Goal: Use online tool/utility: Utilize a website feature to perform a specific function

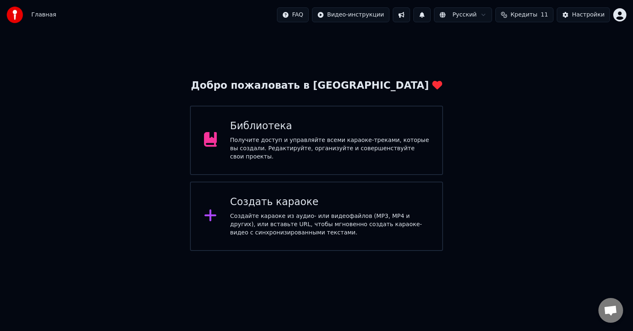
click at [307, 213] on div "Создайте караоке из аудио- или видеофайлов (MP3, MP4 и других), или вставьте UR…" at bounding box center [329, 224] width 199 height 25
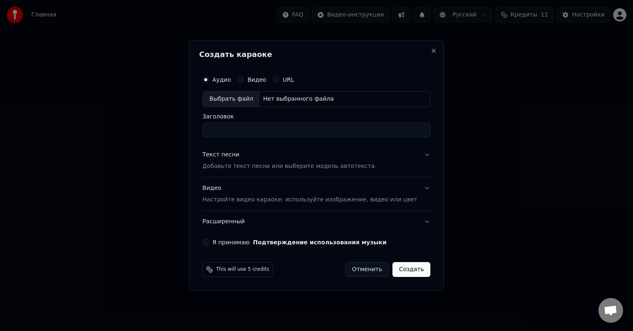
click at [245, 99] on div "Выбрать файл" at bounding box center [231, 98] width 57 height 15
type input "**********"
click at [264, 166] on p "Добавьте текст песни или выберите модель автотекста" at bounding box center [288, 166] width 172 height 8
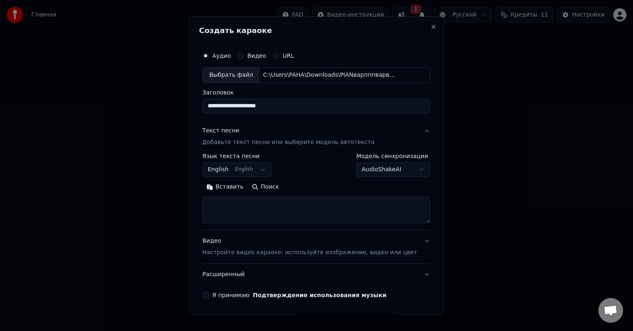
click at [245, 207] on textarea at bounding box center [316, 210] width 228 height 26
paste textarea "**********"
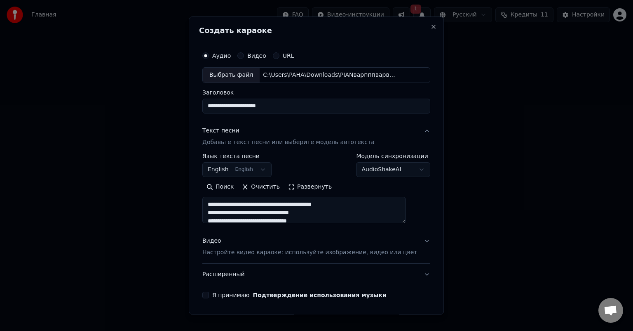
scroll to position [306, 0]
type textarea "**********"
drag, startPoint x: 201, startPoint y: 215, endPoint x: 205, endPoint y: 218, distance: 5.3
click at [201, 216] on div "**********" at bounding box center [316, 165] width 255 height 298
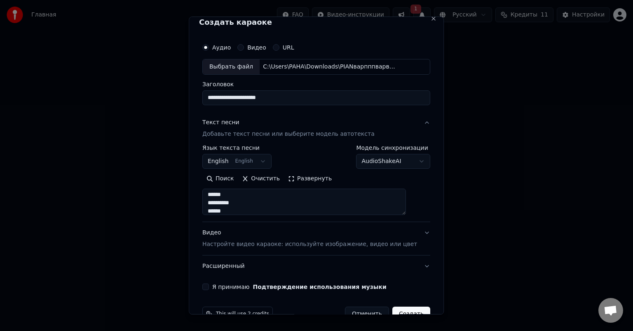
scroll to position [28, 0]
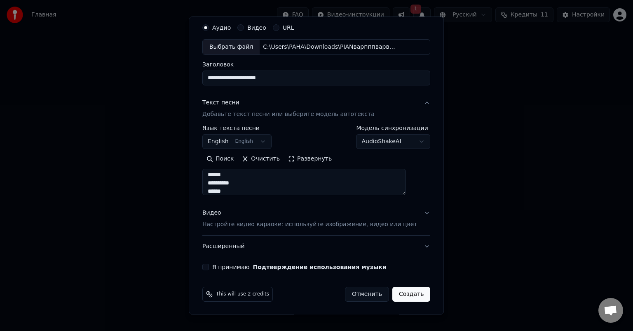
click at [209, 267] on button "Я принимаю Подтверждение использования музыки" at bounding box center [205, 266] width 7 height 7
click at [401, 292] on button "Создать" at bounding box center [411, 293] width 38 height 15
select select "**"
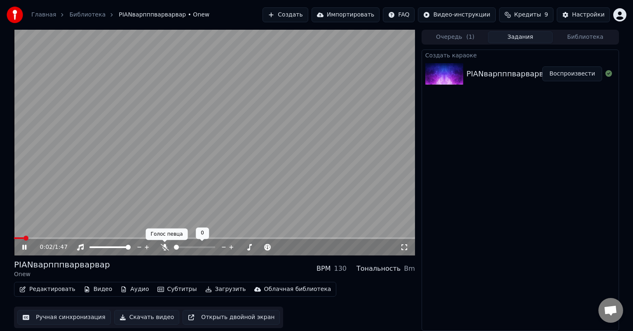
click at [163, 248] on icon at bounding box center [165, 247] width 8 height 7
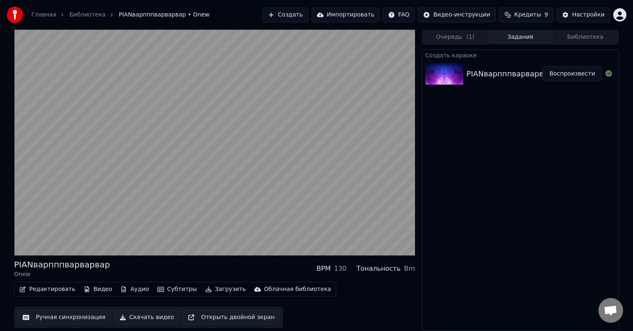
click at [96, 289] on button "Видео" at bounding box center [97, 289] width 35 height 12
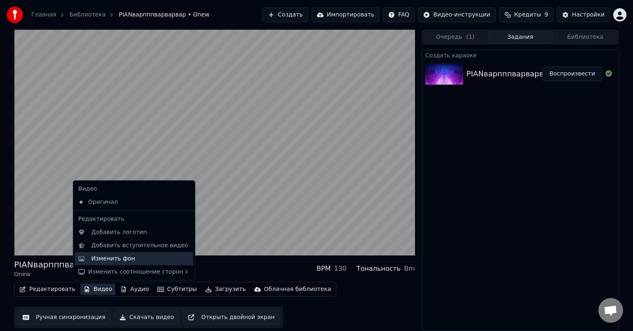
click at [120, 255] on div "Изменить фон" at bounding box center [113, 258] width 44 height 8
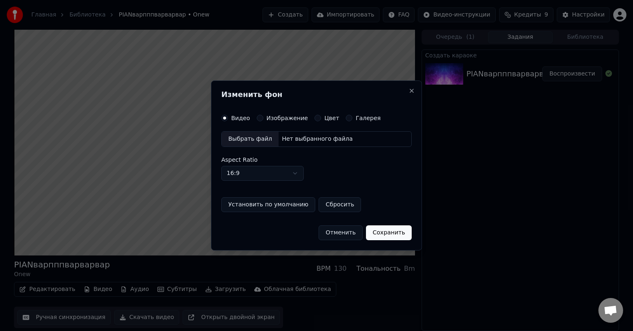
click at [341, 232] on button "Отменить" at bounding box center [341, 232] width 44 height 15
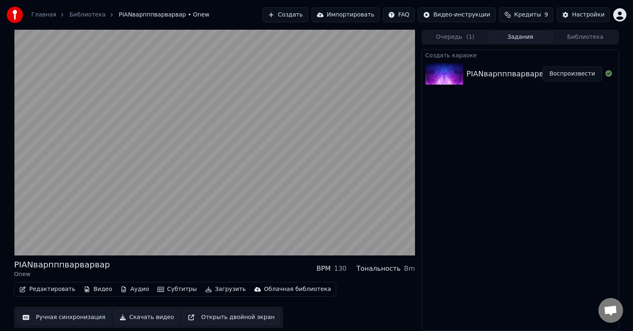
click at [219, 289] on button "Загрузить" at bounding box center [225, 289] width 47 height 12
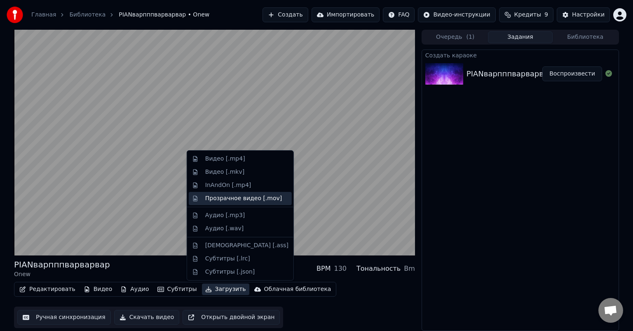
click at [233, 201] on div "Прозрачное видео [.mov]" at bounding box center [243, 198] width 77 height 8
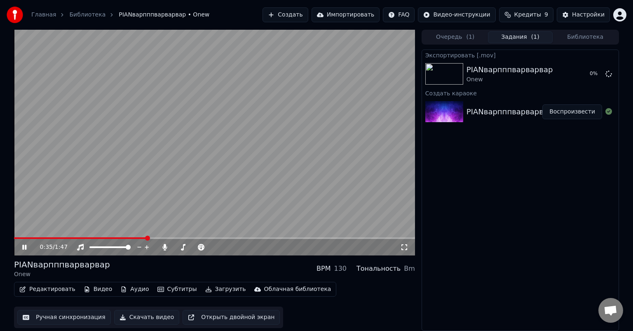
click at [211, 290] on button "Загрузить" at bounding box center [225, 289] width 47 height 12
click at [380, 238] on span at bounding box center [214, 238] width 401 height 2
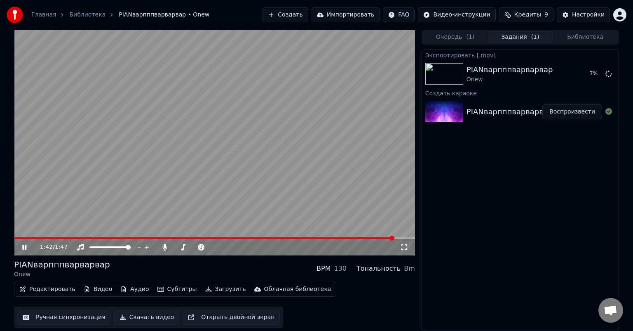
click at [331, 237] on span at bounding box center [204, 238] width 380 height 2
click at [260, 239] on span at bounding box center [196, 238] width 365 height 2
click at [214, 240] on div "1:06 / 1:47" at bounding box center [214, 247] width 401 height 16
click at [202, 240] on div "1:07 / 1:47" at bounding box center [214, 247] width 401 height 16
click at [201, 239] on span at bounding box center [139, 238] width 251 height 2
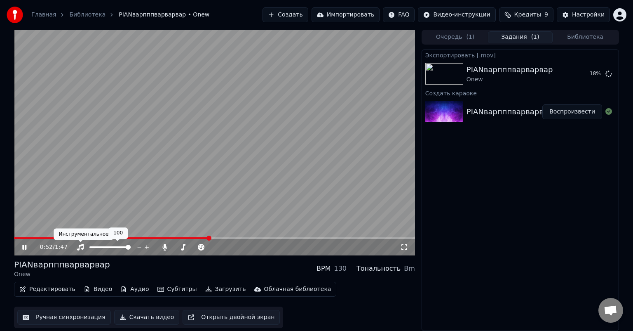
click at [76, 239] on div "Инструментальное Инструментальное" at bounding box center [84, 234] width 60 height 12
click at [64, 237] on div "Инструментальное Инструментальное" at bounding box center [84, 234] width 60 height 12
click at [48, 239] on div "0:53 / 1:47" at bounding box center [214, 247] width 401 height 16
click at [59, 236] on video at bounding box center [214, 142] width 401 height 225
click at [59, 239] on span at bounding box center [36, 238] width 45 height 2
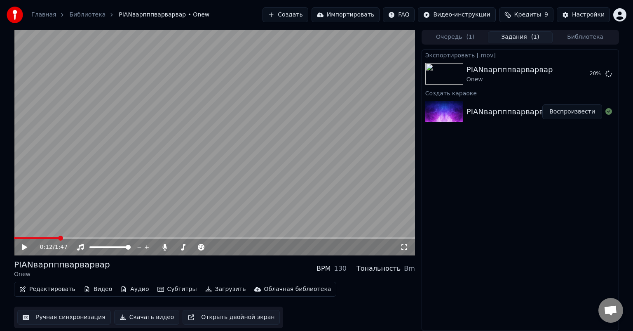
click at [26, 247] on icon at bounding box center [24, 247] width 5 height 6
click at [231, 239] on div "0:36 / 1:47" at bounding box center [214, 247] width 401 height 16
click at [229, 238] on span at bounding box center [214, 238] width 401 height 2
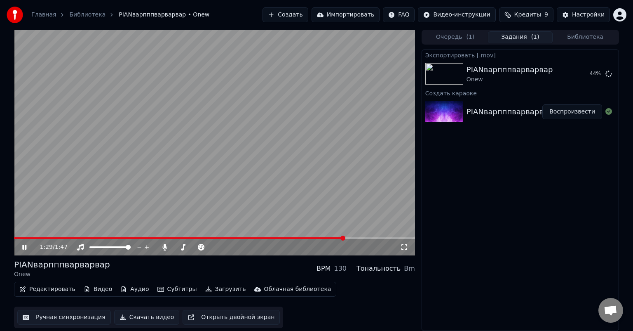
click at [345, 238] on span at bounding box center [214, 238] width 401 height 2
click at [94, 296] on div "Редактировать Видео Аудио Субтитры Загрузить Облачная библиотека" at bounding box center [175, 288] width 322 height 15
click at [95, 290] on button "Видео" at bounding box center [97, 289] width 35 height 12
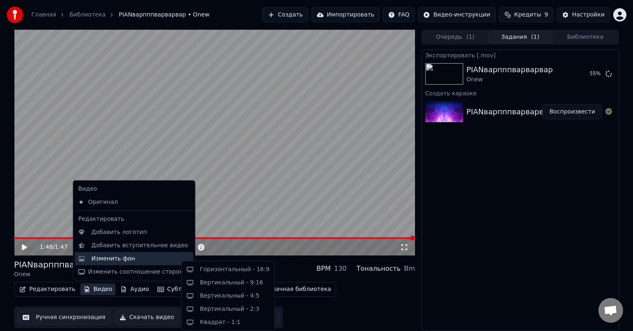
click at [110, 259] on div "Изменить фон" at bounding box center [113, 258] width 44 height 8
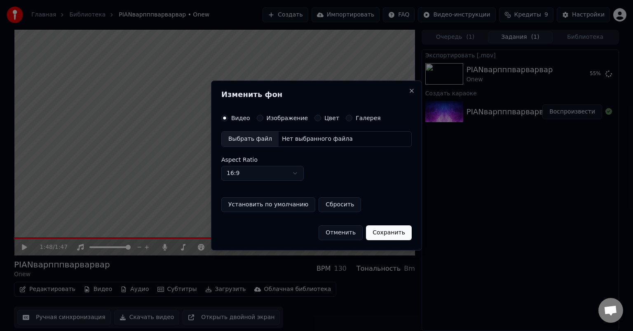
click at [317, 117] on div "Цвет" at bounding box center [326, 118] width 25 height 7
click at [314, 120] on button "Цвет" at bounding box center [317, 118] width 7 height 7
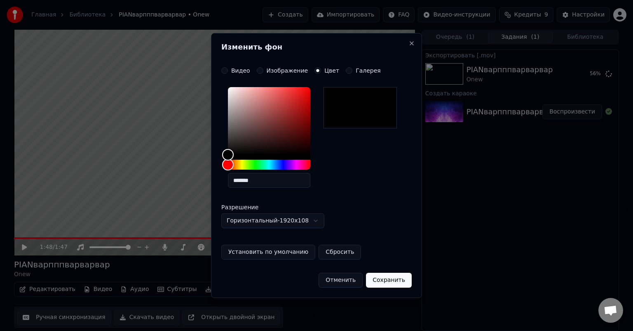
click at [380, 277] on button "Сохранить" at bounding box center [389, 279] width 46 height 15
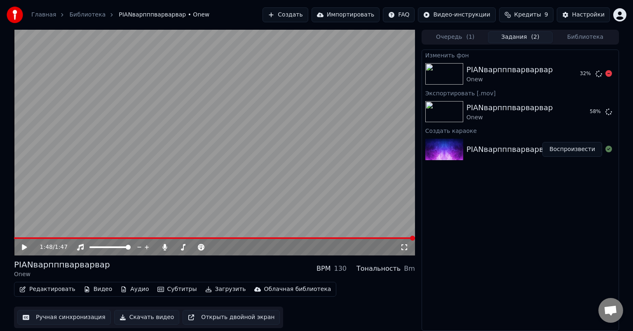
click at [501, 71] on div "PIANварпппварварвар" at bounding box center [510, 70] width 87 height 12
click at [575, 107] on button "Показать" at bounding box center [581, 111] width 42 height 15
click at [574, 143] on button "Воспроизвести" at bounding box center [572, 149] width 60 height 15
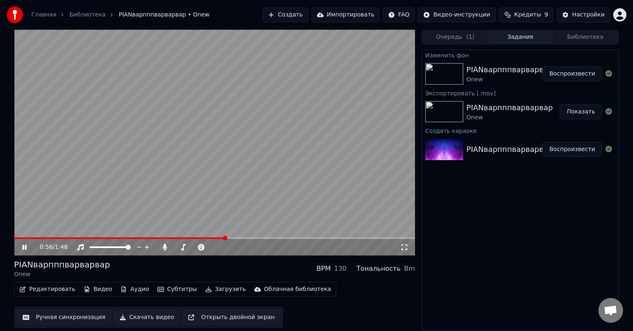
click at [26, 246] on icon at bounding box center [24, 246] width 4 height 5
